Goal: Task Accomplishment & Management: Use online tool/utility

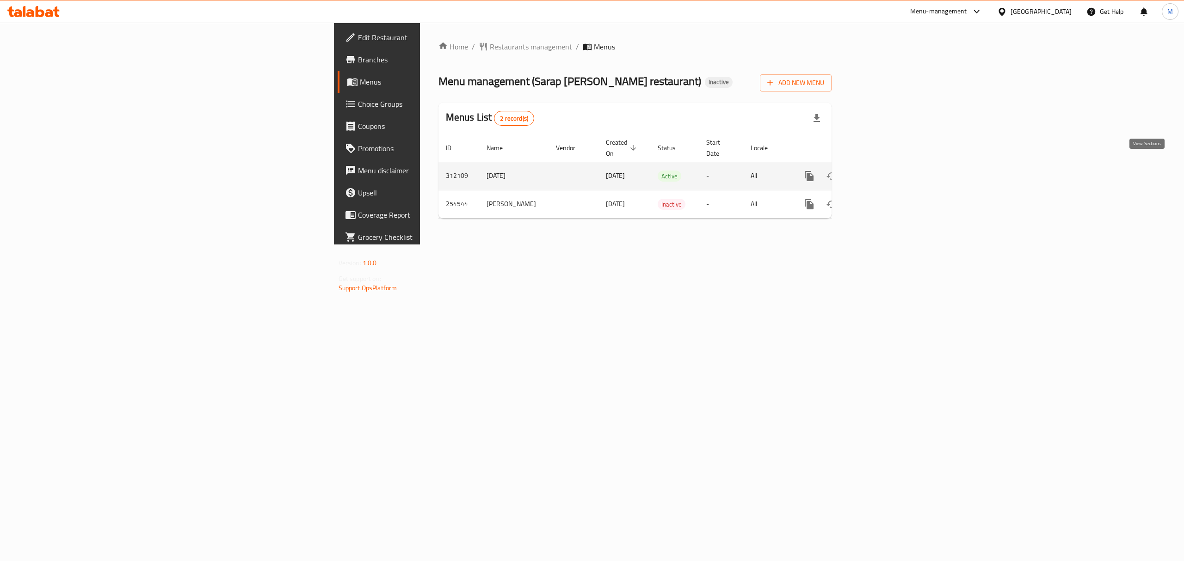
click at [881, 171] on icon "enhanced table" at bounding box center [875, 176] width 11 height 11
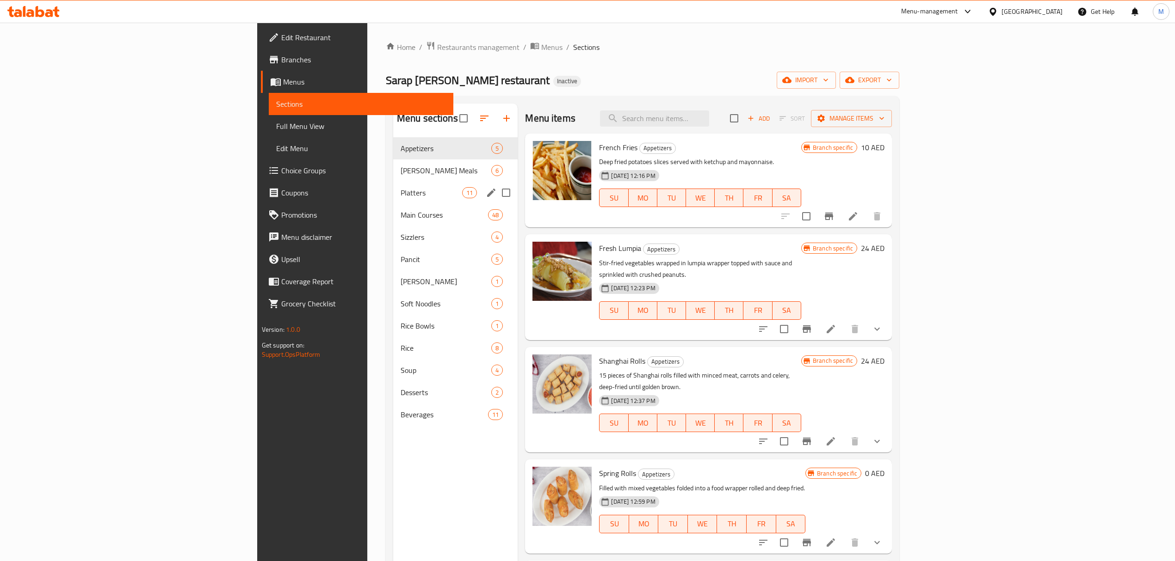
click at [393, 177] on div "[PERSON_NAME] Meals 6" at bounding box center [455, 171] width 125 height 22
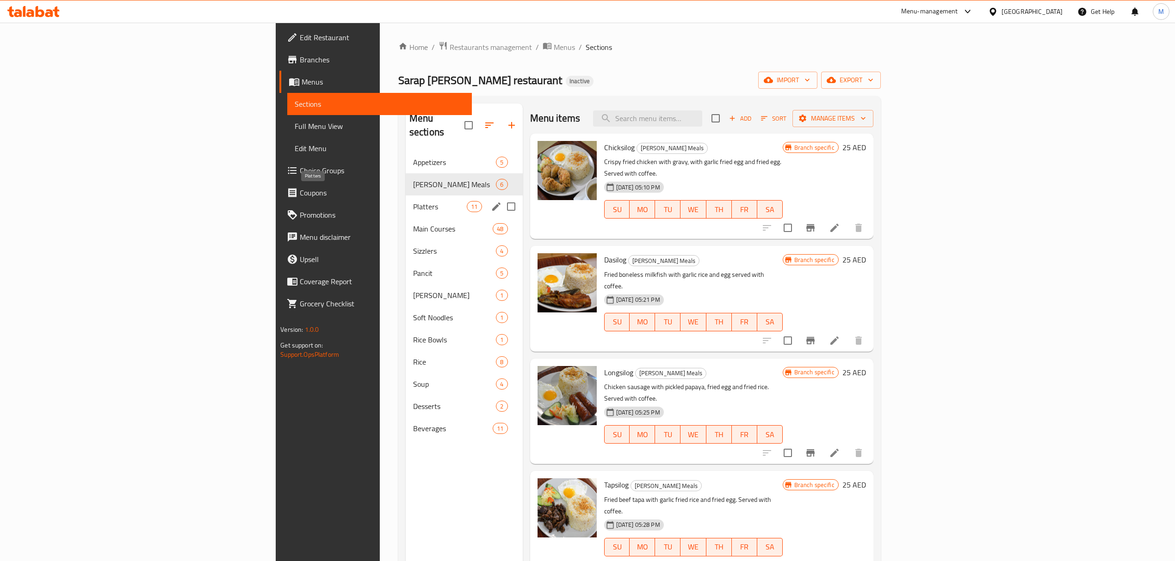
click at [413, 201] on span "Platters" at bounding box center [440, 206] width 54 height 11
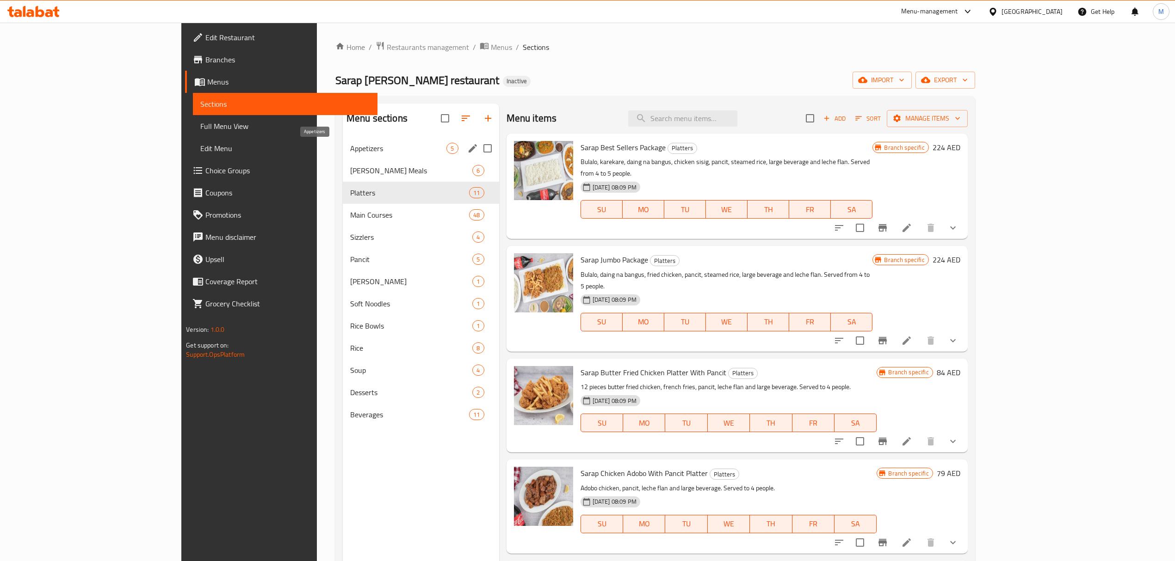
click at [350, 147] on span "Appetizers" at bounding box center [398, 148] width 97 height 11
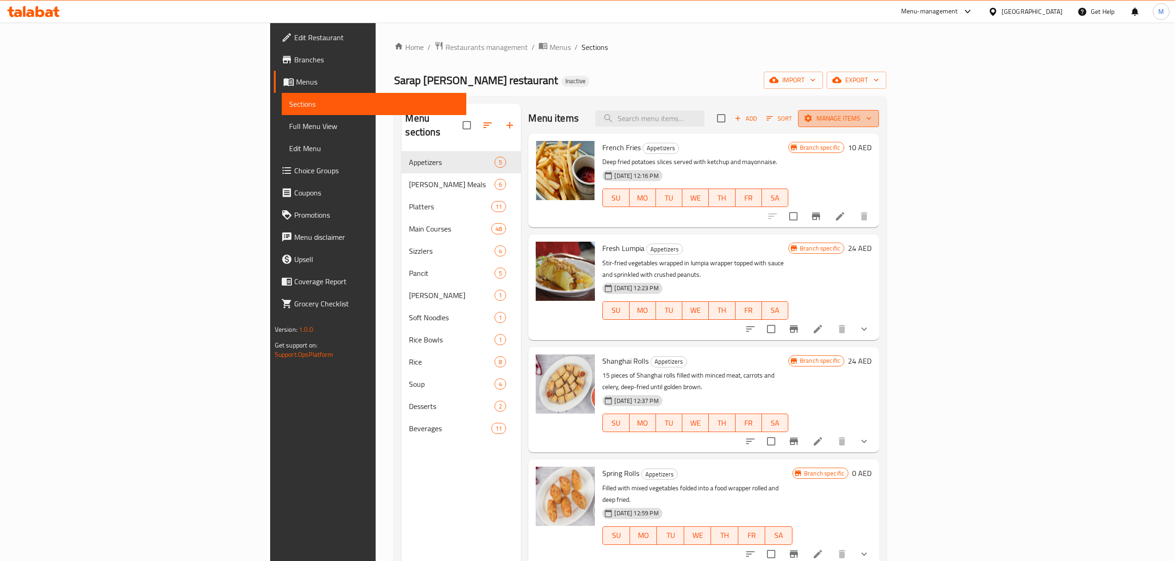
click at [879, 120] on button "Manage items" at bounding box center [838, 118] width 81 height 17
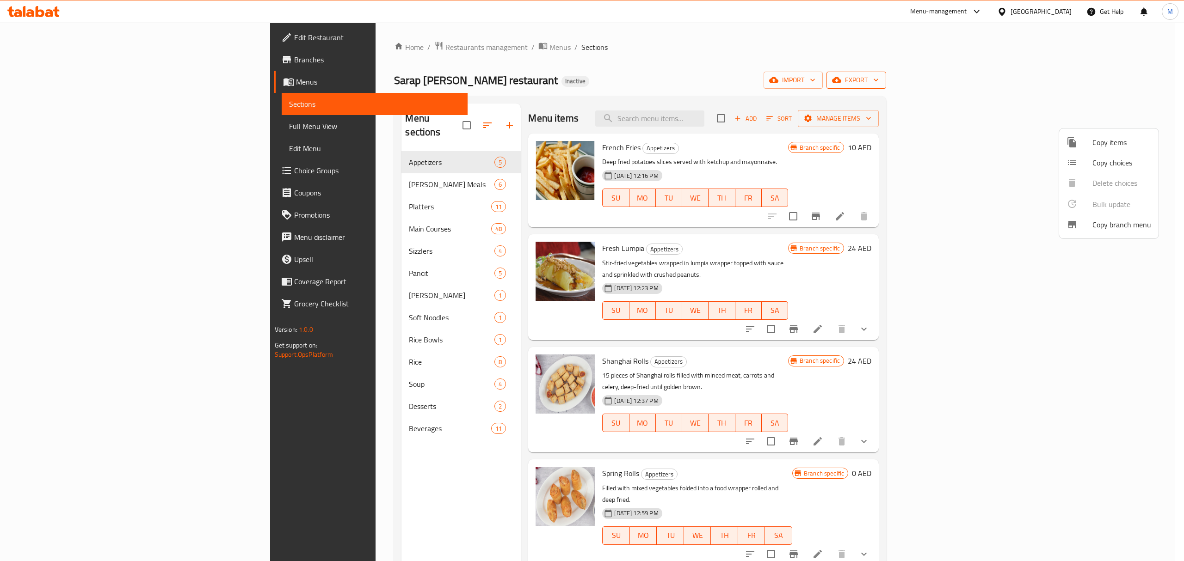
click at [1131, 76] on div at bounding box center [592, 280] width 1184 height 561
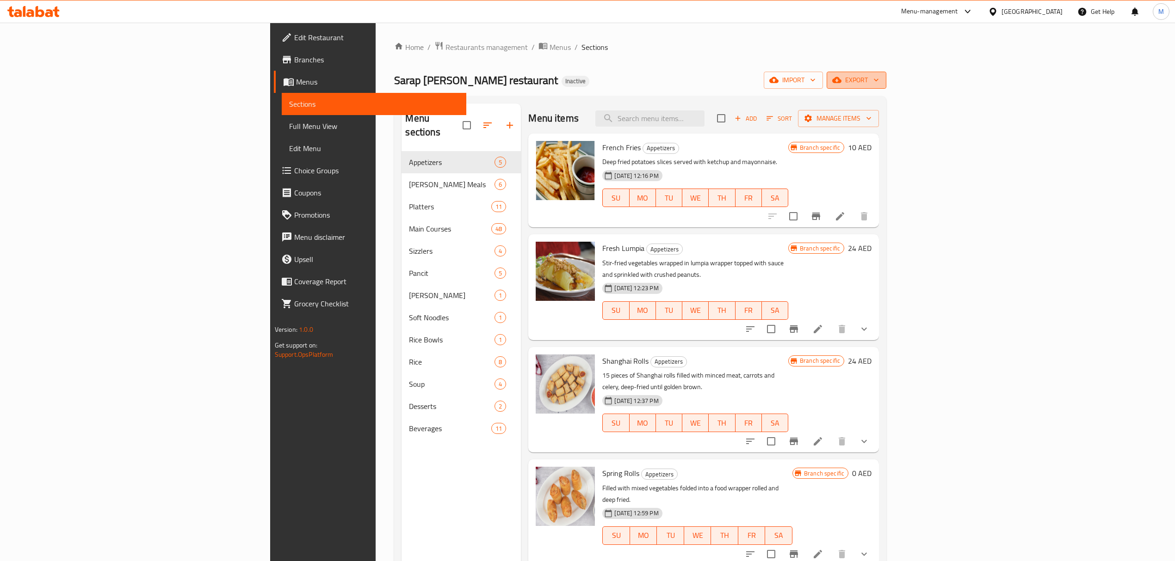
click at [879, 77] on span "export" at bounding box center [856, 80] width 45 height 12
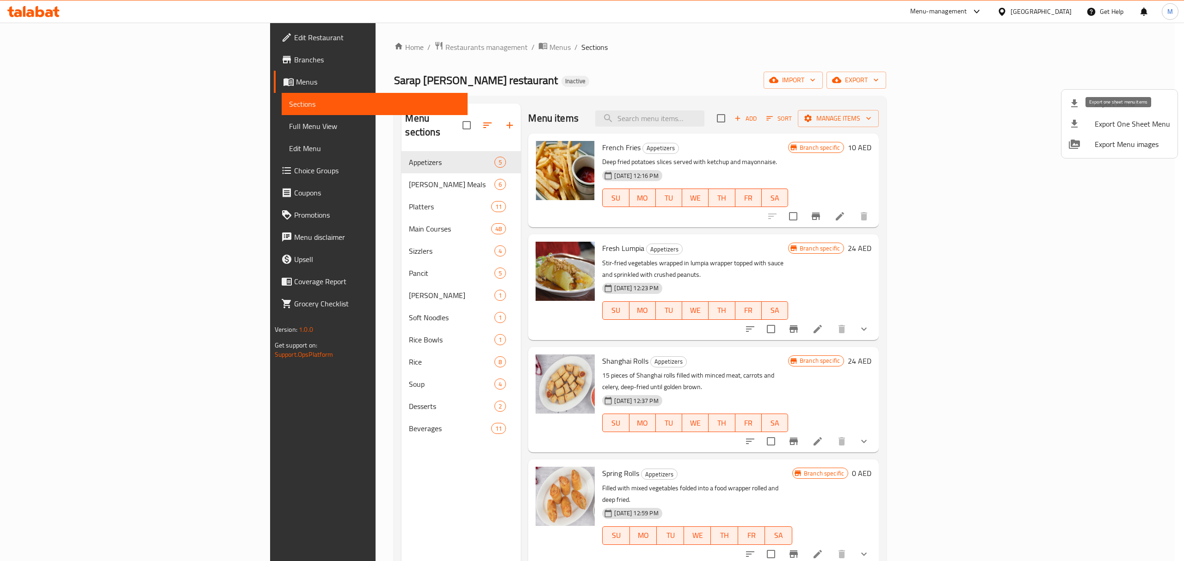
click at [1127, 125] on span "Export One Sheet Menu" at bounding box center [1132, 123] width 75 height 11
click at [1128, 141] on span "Export Menu images" at bounding box center [1132, 144] width 75 height 11
